Goal: Find specific fact: Find specific fact

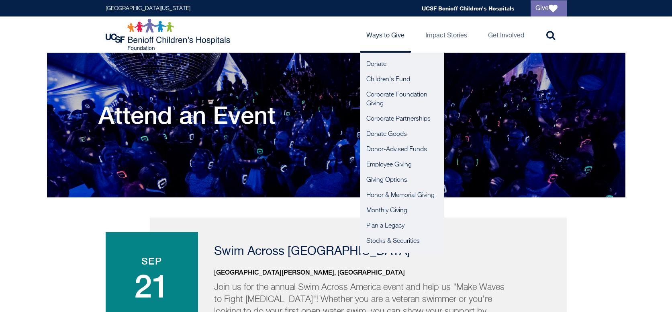
click at [380, 38] on link "Ways to Give" at bounding box center [385, 34] width 51 height 36
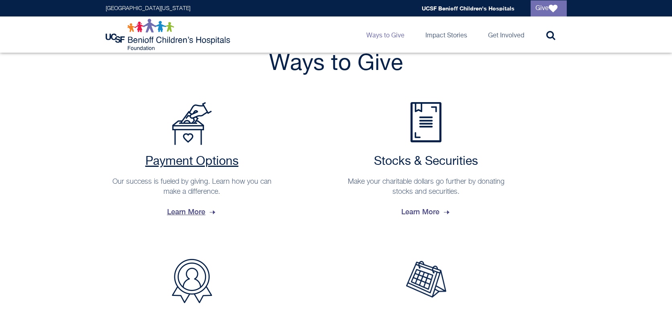
scroll to position [167, 0]
click at [205, 191] on p "Our success is fueled by giving. Learn how you can make a difference." at bounding box center [192, 187] width 165 height 20
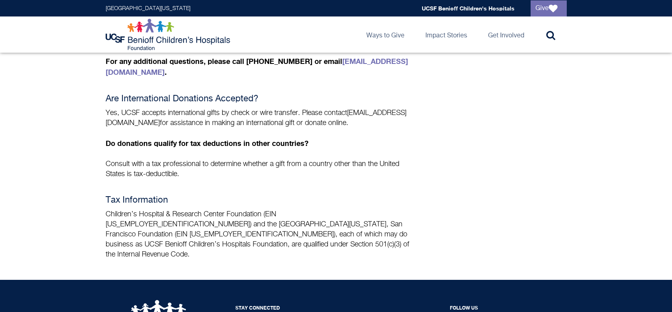
scroll to position [584, 0]
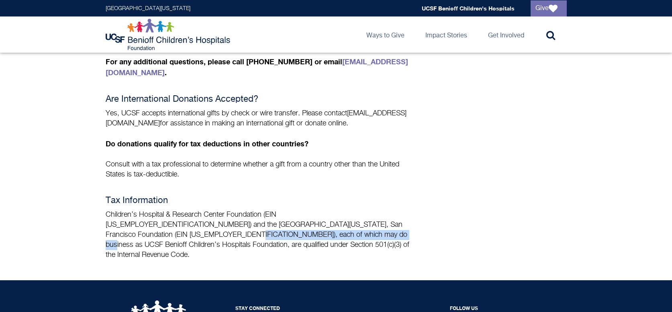
drag, startPoint x: 391, startPoint y: 198, endPoint x: 228, endPoint y: 208, distance: 163.3
click at [228, 210] on p "Children’s Hospital & Research Center Foundation (EIN 94-1657474) and the Unive…" at bounding box center [260, 235] width 309 height 50
copy p "UCSF Benioff Children’s Hospitals Foundation"
